Goal: Task Accomplishment & Management: Complete application form

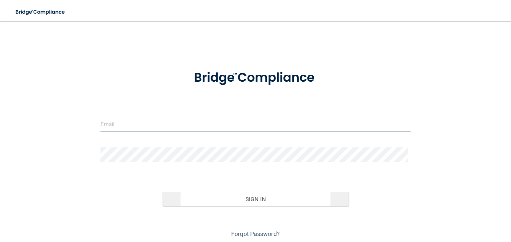
type input "[EMAIL_ADDRESS][DOMAIN_NAME]"
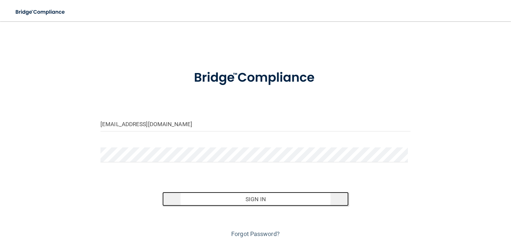
click at [248, 193] on button "Sign In" at bounding box center [255, 199] width 186 height 15
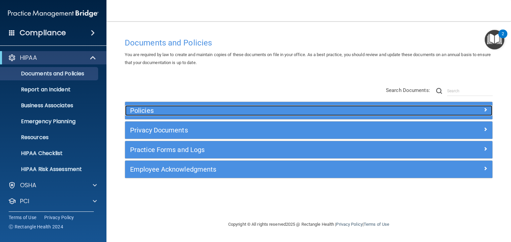
click at [141, 110] on h5 "Policies" at bounding box center [262, 110] width 265 height 7
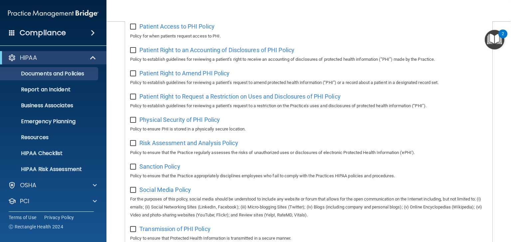
scroll to position [372, 0]
click at [43, 171] on p "HIPAA Risk Assessment" at bounding box center [49, 169] width 91 height 7
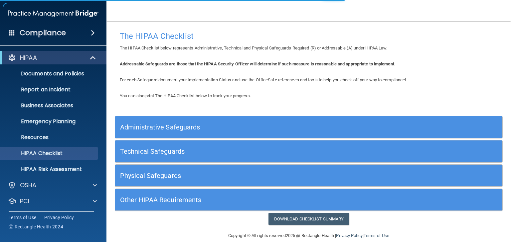
click at [164, 128] on h5 "Administrative Safeguards" at bounding box center [260, 127] width 280 height 7
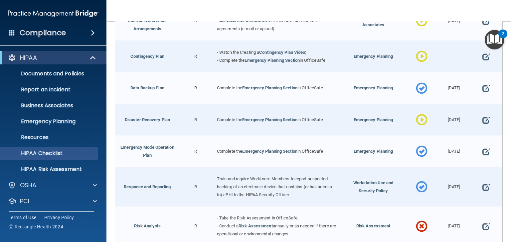
scroll to position [80, 0]
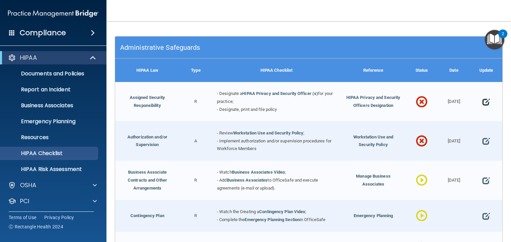
click at [482, 102] on span at bounding box center [485, 102] width 7 height 16
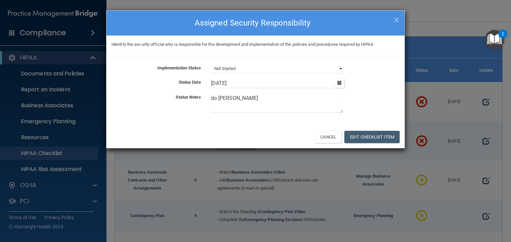
click at [249, 70] on select "Not Started In Progress Completed" at bounding box center [277, 68] width 132 height 9
click at [211, 64] on select "Not Started In Progress Completed" at bounding box center [277, 68] width 132 height 9
click at [379, 138] on button "Edit Checklist Item" at bounding box center [371, 137] width 55 height 12
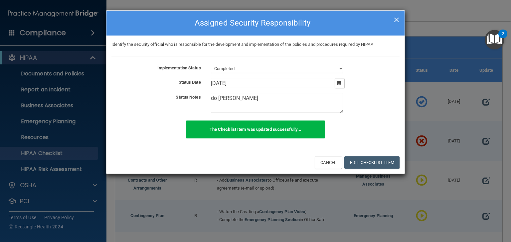
click at [395, 21] on span "×" at bounding box center [396, 18] width 6 height 13
select select "not_started"
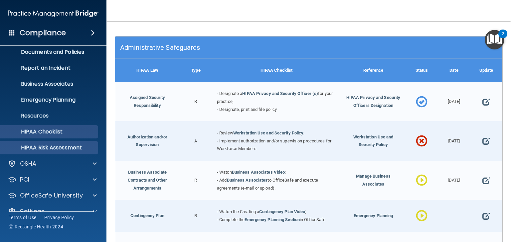
scroll to position [33, 0]
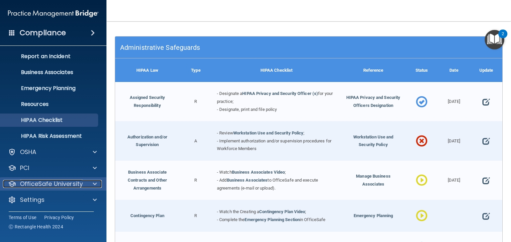
click at [59, 184] on p "OfficeSafe University" at bounding box center [51, 184] width 63 height 8
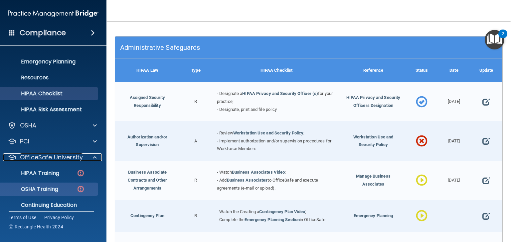
scroll to position [81, 0]
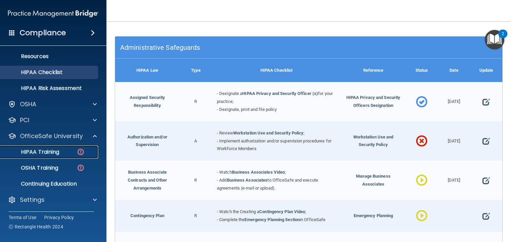
click at [46, 149] on p "HIPAA Training" at bounding box center [31, 152] width 55 height 7
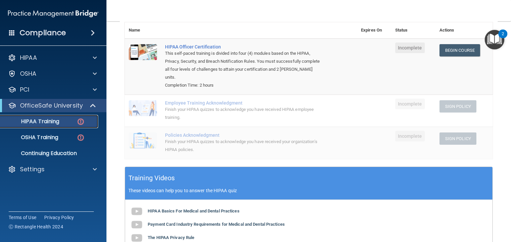
scroll to position [53, 0]
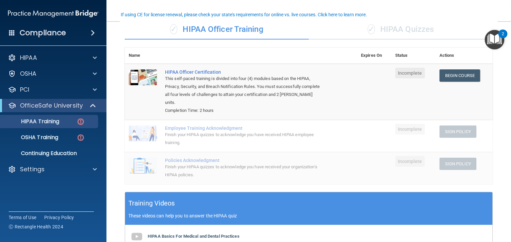
click at [407, 29] on div "✓ HIPAA Quizzes" at bounding box center [400, 30] width 184 height 20
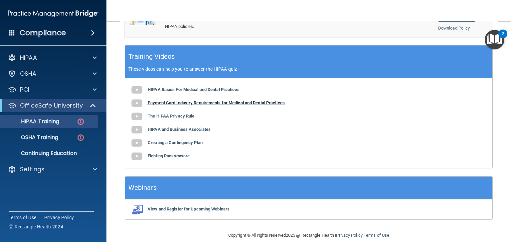
scroll to position [257, 0]
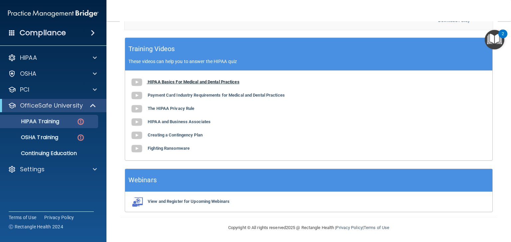
click at [176, 79] on b "HIPAA Basics For Medical and Dental Practices" at bounding box center [194, 81] width 92 height 5
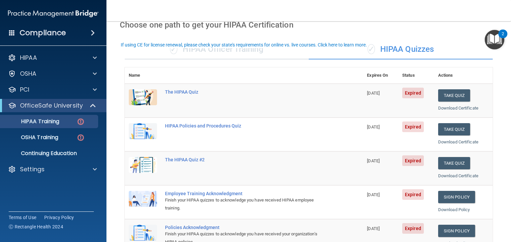
scroll to position [0, 0]
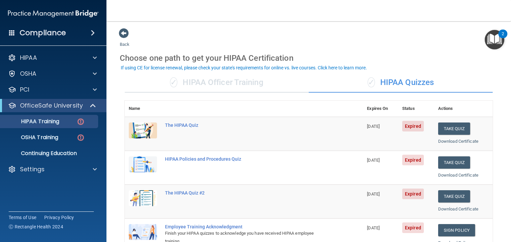
click at [218, 82] on div "✓ HIPAA Officer Training" at bounding box center [217, 83] width 184 height 20
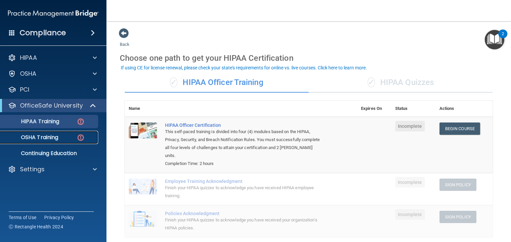
click at [44, 138] on p "OSHA Training" at bounding box center [31, 137] width 54 height 7
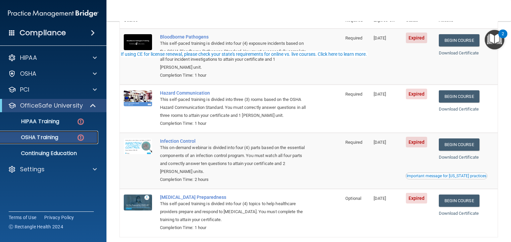
scroll to position [80, 0]
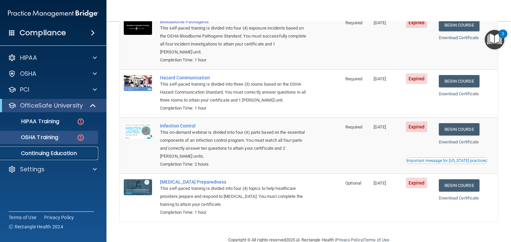
click at [58, 151] on p "Continuing Education" at bounding box center [49, 153] width 91 height 7
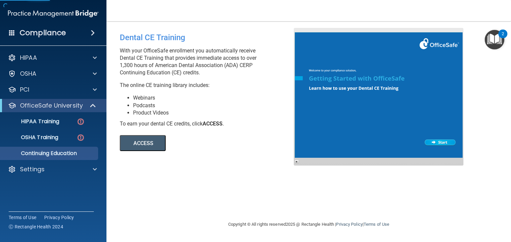
click at [149, 145] on button "ACCESS" at bounding box center [143, 143] width 46 height 16
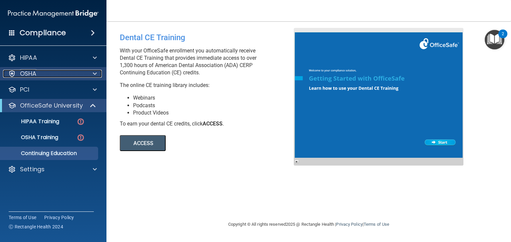
click at [32, 75] on p "OSHA" at bounding box center [28, 74] width 17 height 8
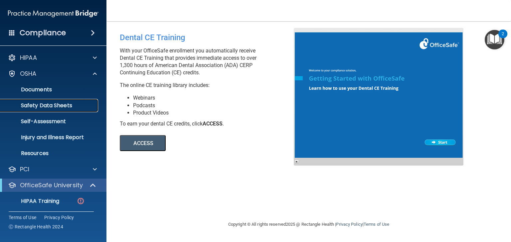
click at [49, 108] on p "Safety Data Sheets" at bounding box center [49, 105] width 91 height 7
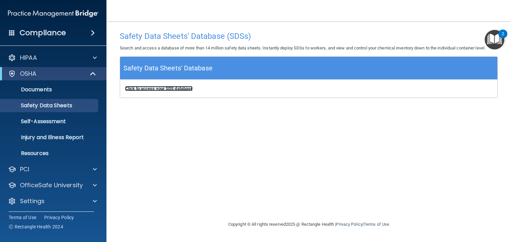
click at [155, 87] on b "Click to access your SDS database" at bounding box center [158, 88] width 67 height 5
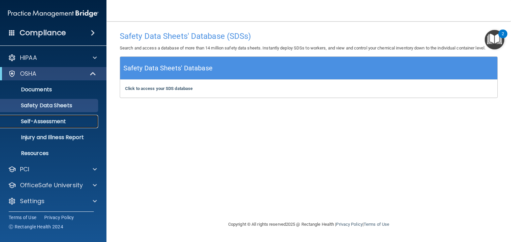
click at [49, 121] on p "Self-Assessment" at bounding box center [49, 121] width 91 height 7
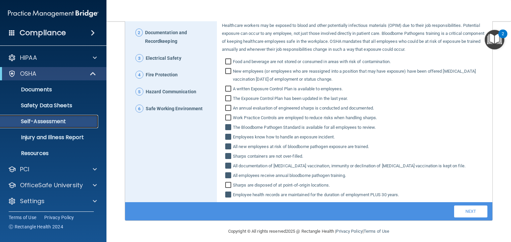
scroll to position [93, 0]
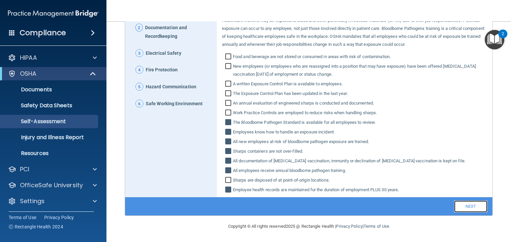
click at [467, 204] on link "Next" at bounding box center [470, 207] width 33 height 12
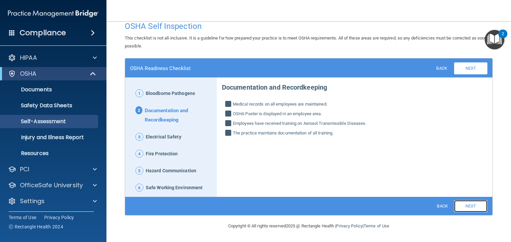
scroll to position [10, 0]
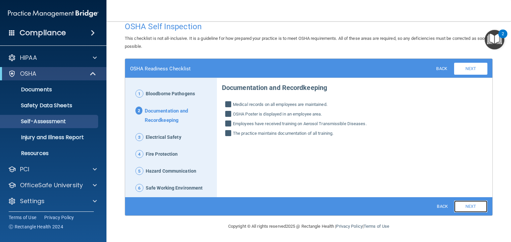
click at [467, 207] on link "Next" at bounding box center [470, 207] width 33 height 12
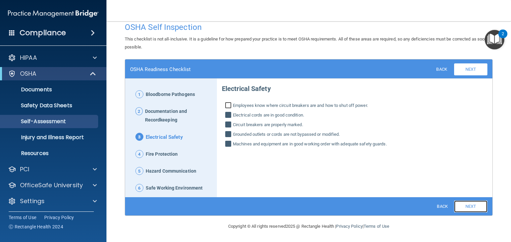
click at [467, 207] on link "Next" at bounding box center [470, 207] width 33 height 12
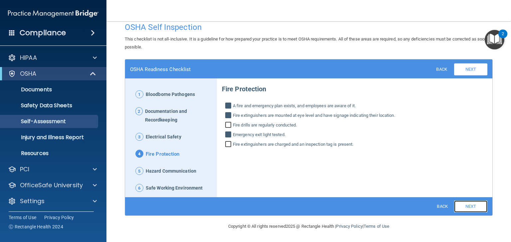
click at [468, 207] on link "Next" at bounding box center [470, 207] width 33 height 12
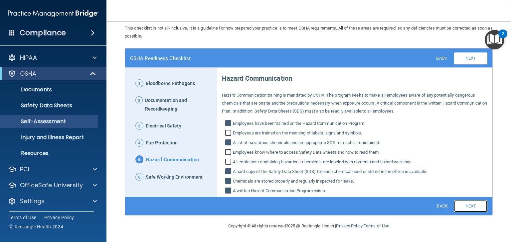
drag, startPoint x: 468, startPoint y: 206, endPoint x: 468, endPoint y: 202, distance: 4.3
click at [468, 206] on link "Next" at bounding box center [470, 206] width 33 height 12
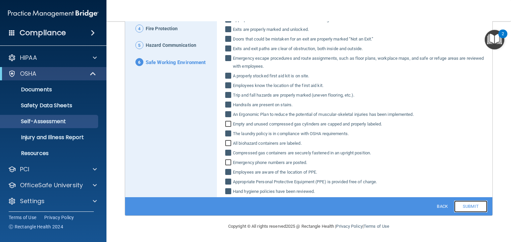
click at [465, 204] on link "Submit" at bounding box center [470, 207] width 33 height 12
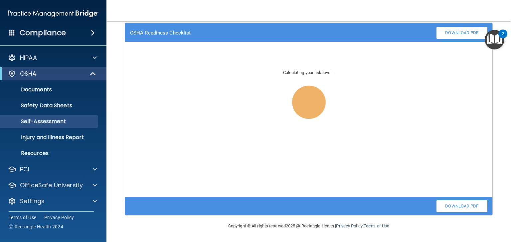
scroll to position [45, 0]
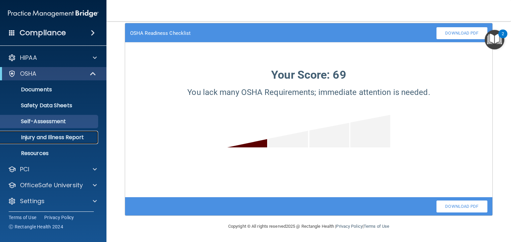
click at [42, 140] on p "Injury and Illness Report" at bounding box center [49, 137] width 91 height 7
